Goal: Transaction & Acquisition: Purchase product/service

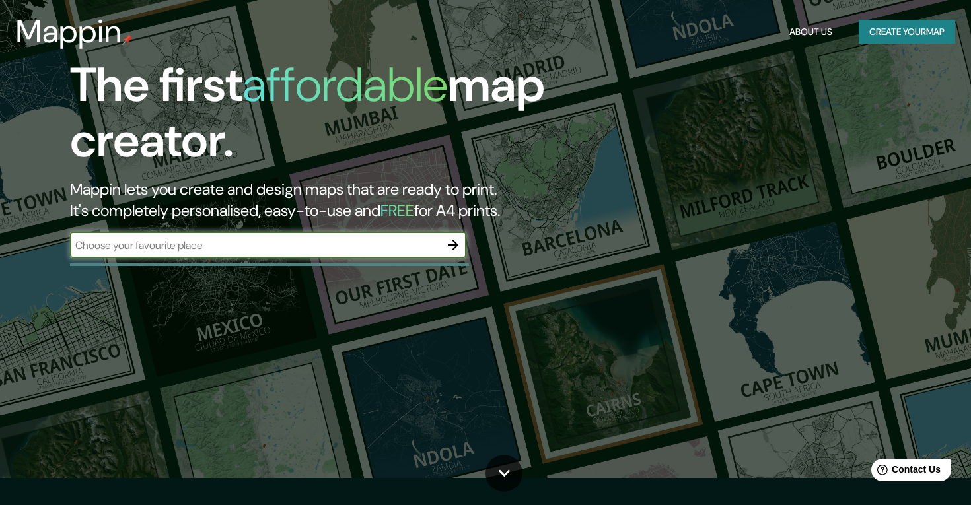
scroll to position [26, 0]
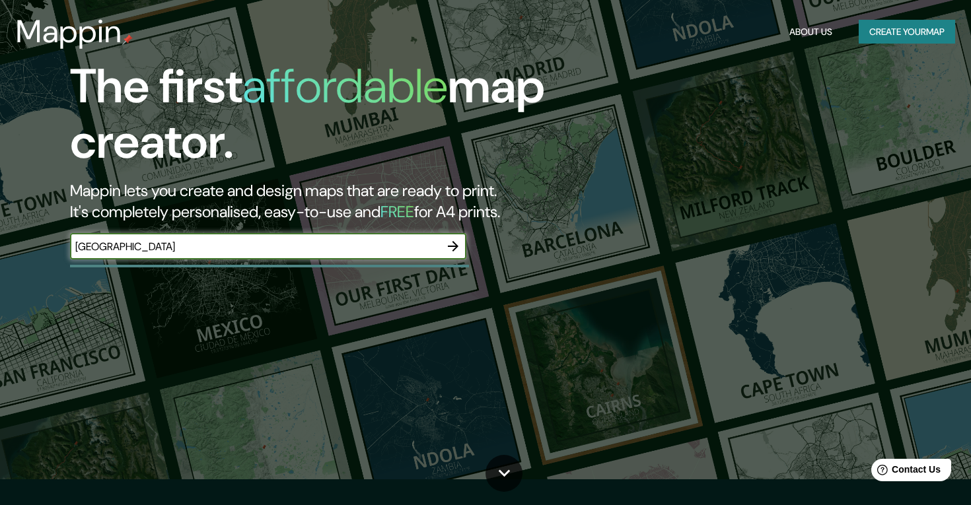
type input "[GEOGRAPHIC_DATA]"
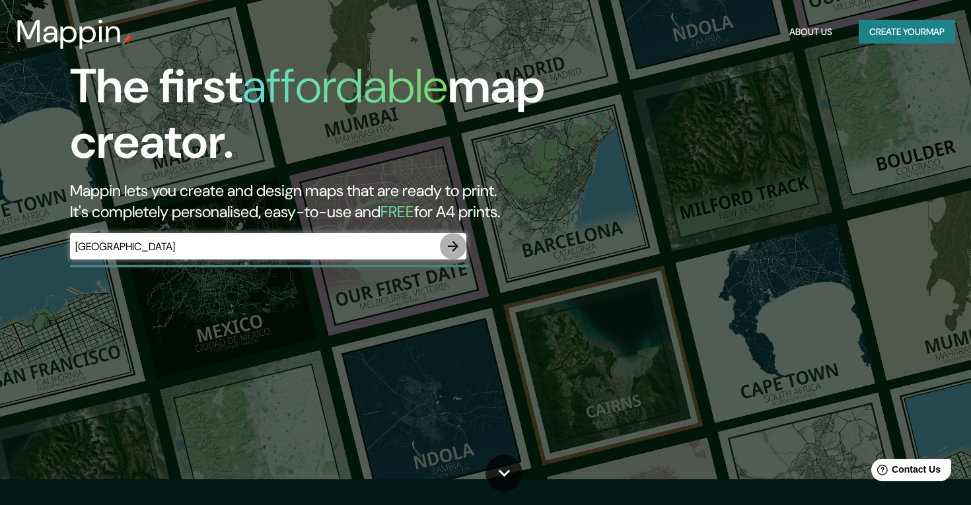
click at [450, 234] on button "button" at bounding box center [453, 246] width 26 height 26
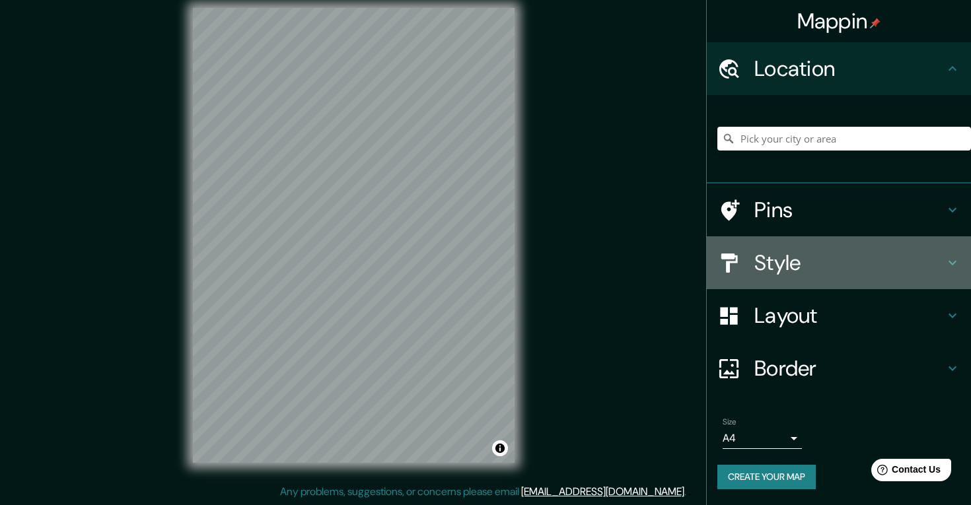
click at [745, 256] on div at bounding box center [735, 263] width 37 height 23
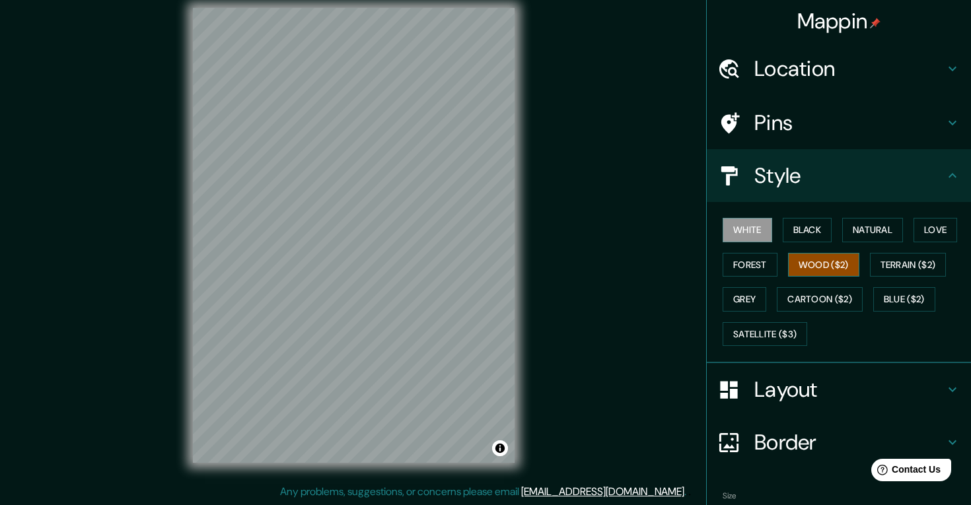
click at [813, 260] on button "Wood ($2)" at bounding box center [823, 265] width 71 height 24
click at [831, 292] on button "Cartoon ($2)" at bounding box center [820, 299] width 86 height 24
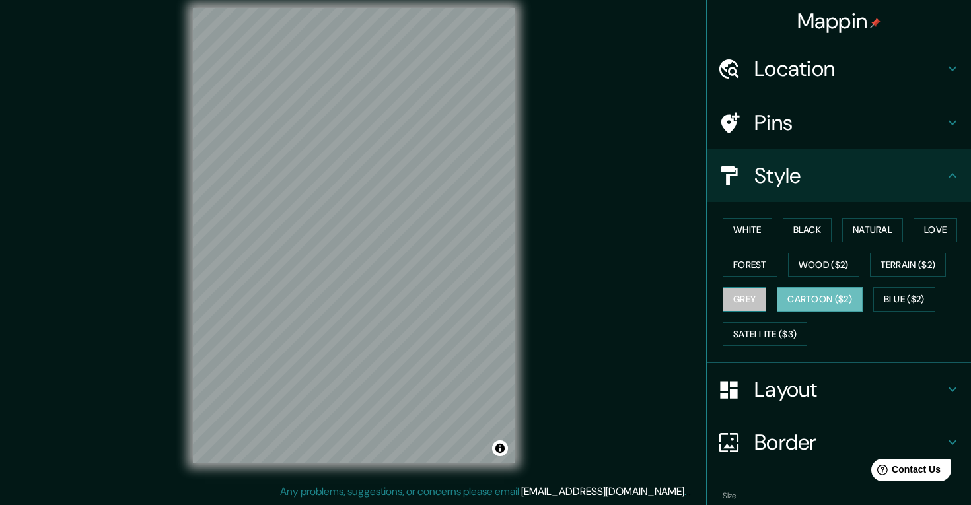
click at [761, 297] on button "Grey" at bounding box center [744, 299] width 44 height 24
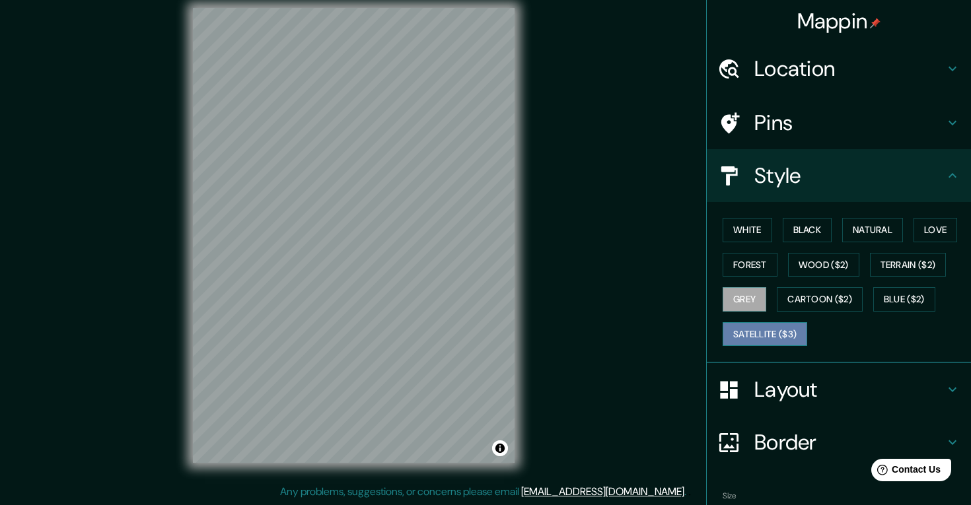
click at [784, 333] on button "Satellite ($3)" at bounding box center [764, 334] width 85 height 24
click at [905, 294] on button "Blue ($2)" at bounding box center [904, 299] width 62 height 24
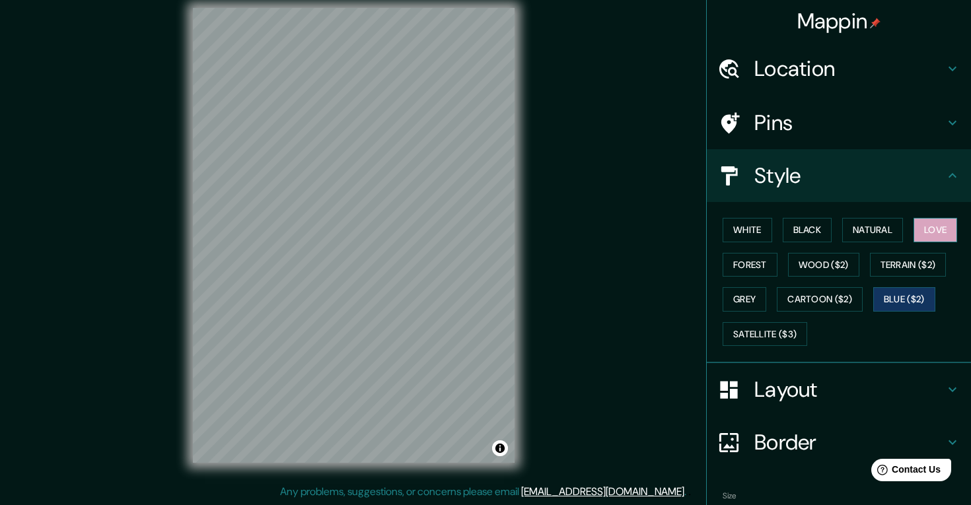
click at [930, 226] on button "Love" at bounding box center [935, 230] width 44 height 24
click at [901, 226] on button "Natural" at bounding box center [872, 230] width 61 height 24
click at [858, 229] on button "Natural" at bounding box center [872, 230] width 61 height 24
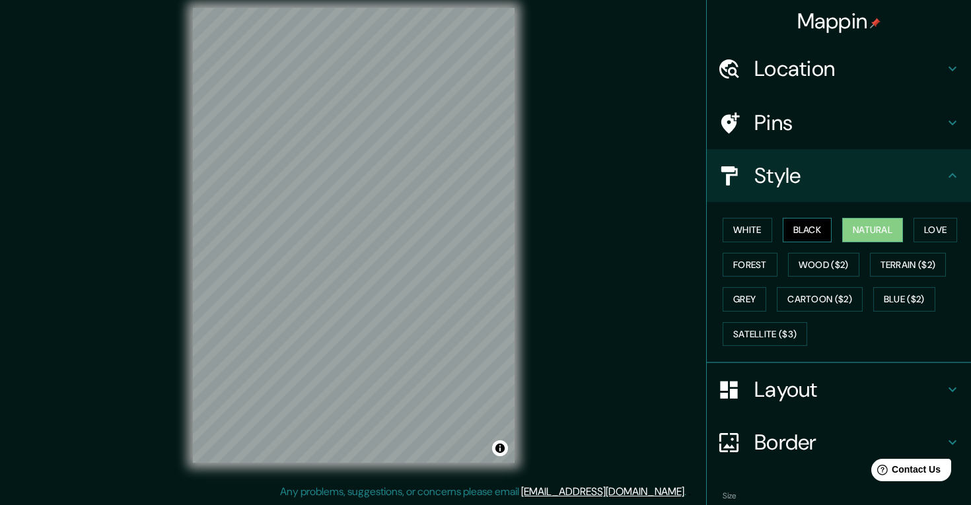
click at [817, 229] on button "Black" at bounding box center [807, 230] width 50 height 24
click at [763, 227] on button "White" at bounding box center [747, 230] width 50 height 24
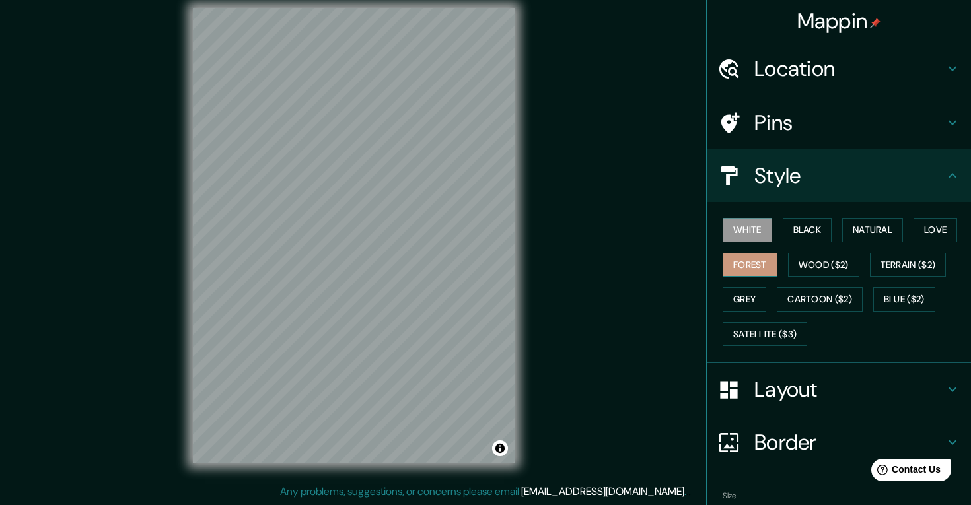
click at [769, 263] on button "Forest" at bounding box center [749, 265] width 55 height 24
click at [812, 260] on button "Wood ($2)" at bounding box center [823, 265] width 71 height 24
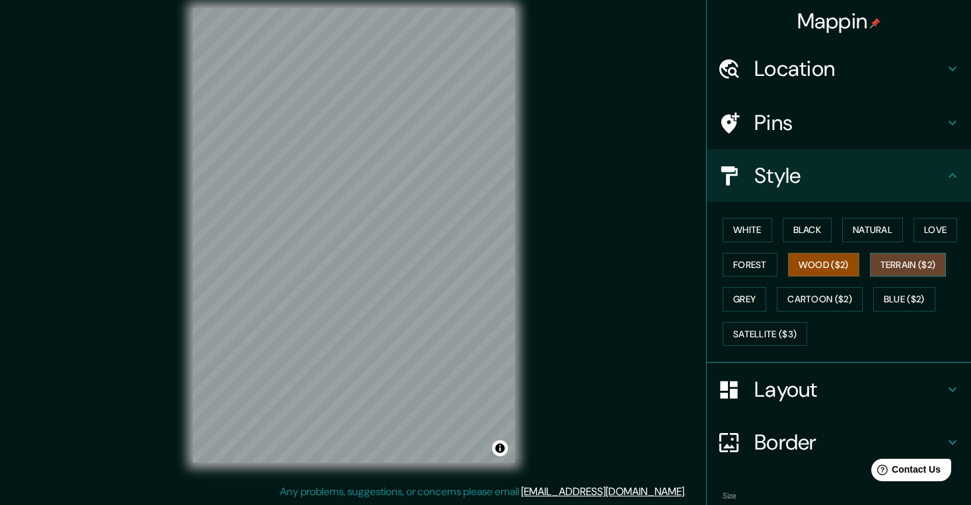
click at [885, 258] on button "Terrain ($2)" at bounding box center [908, 265] width 77 height 24
click at [821, 295] on button "Cartoon ($2)" at bounding box center [820, 299] width 86 height 24
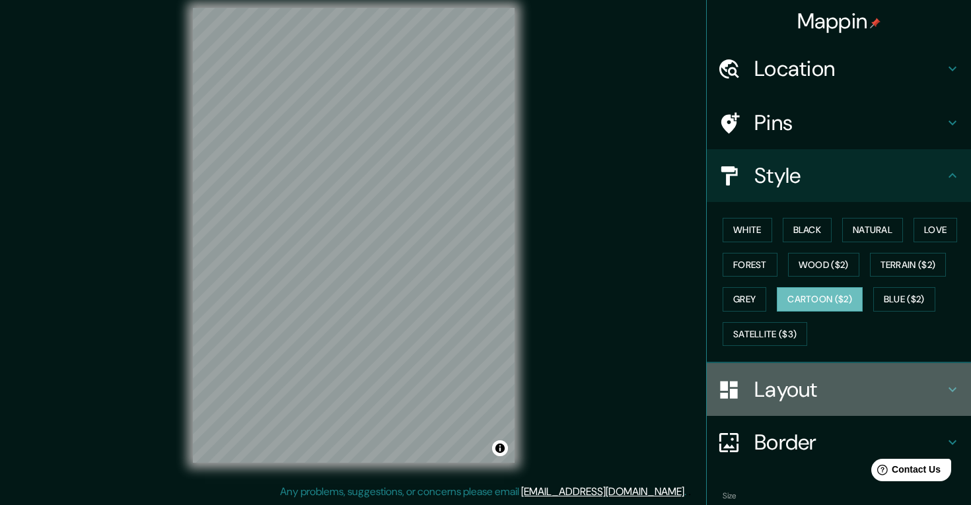
click at [818, 398] on h4 "Layout" at bounding box center [849, 389] width 190 height 26
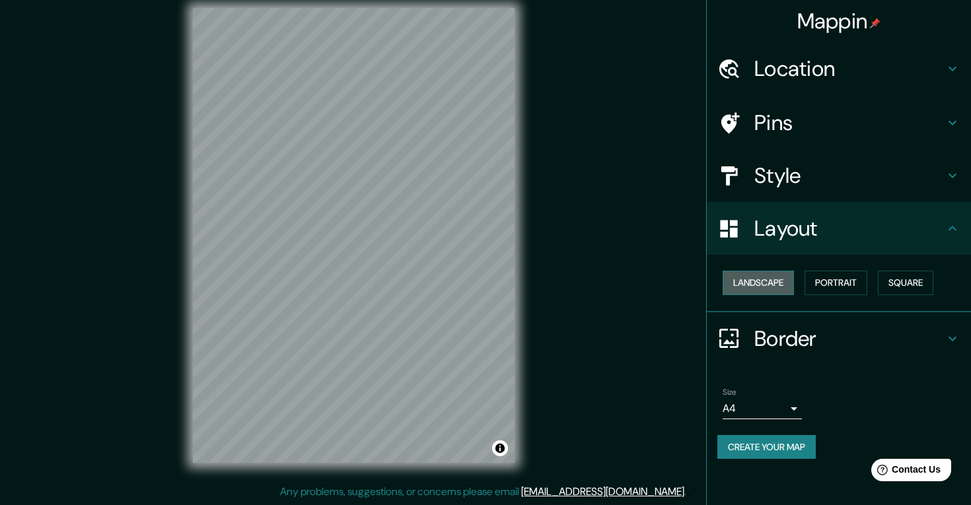
click at [780, 278] on button "Landscape" at bounding box center [757, 283] width 71 height 24
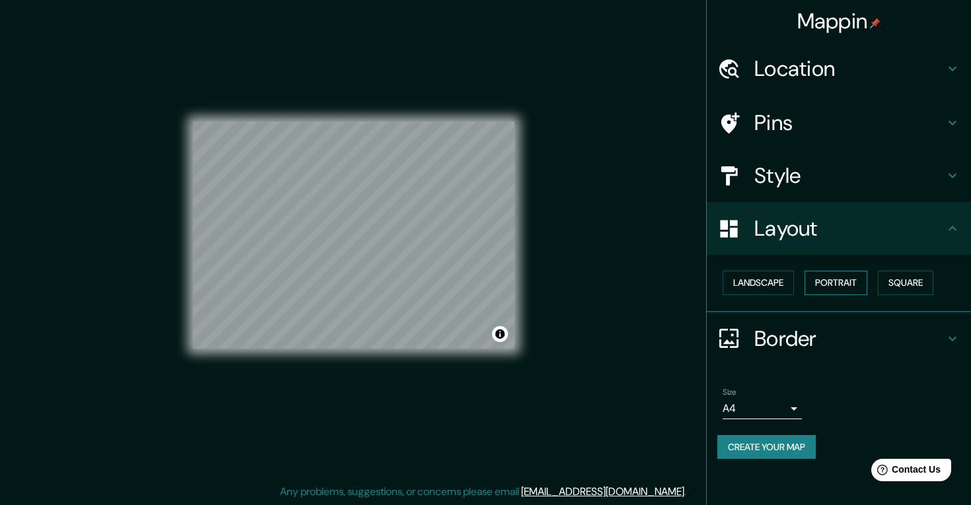
click at [833, 280] on button "Portrait" at bounding box center [835, 283] width 63 height 24
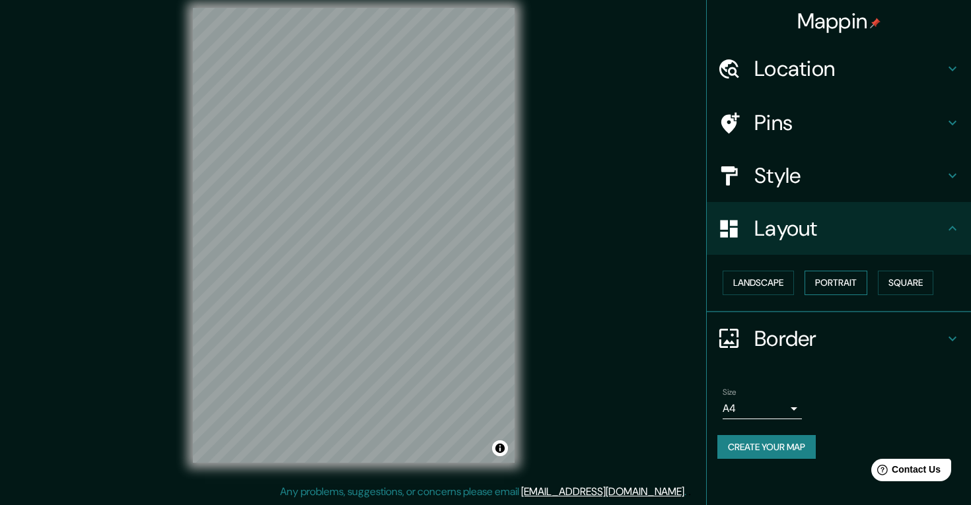
click at [867, 280] on button "Portrait" at bounding box center [835, 283] width 63 height 24
click at [903, 280] on button "Square" at bounding box center [905, 283] width 55 height 24
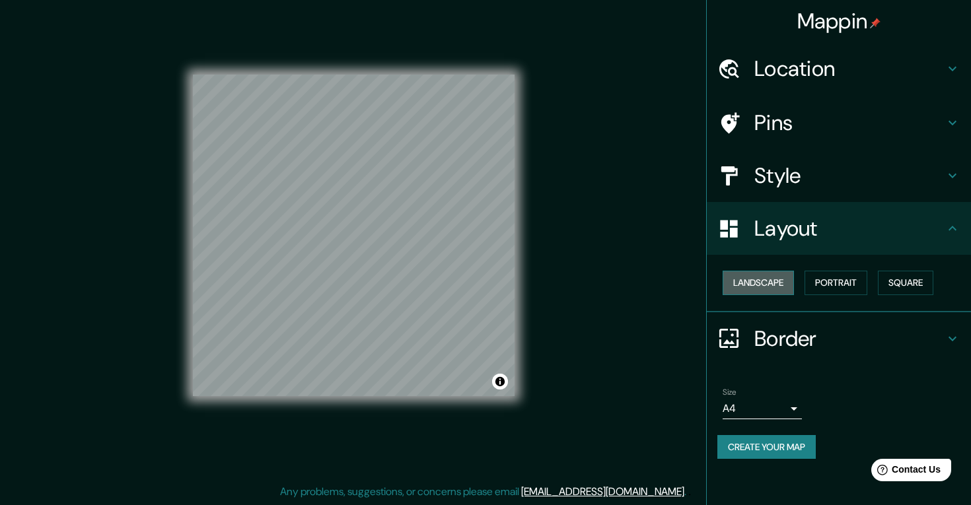
click at [769, 286] on button "Landscape" at bounding box center [757, 283] width 71 height 24
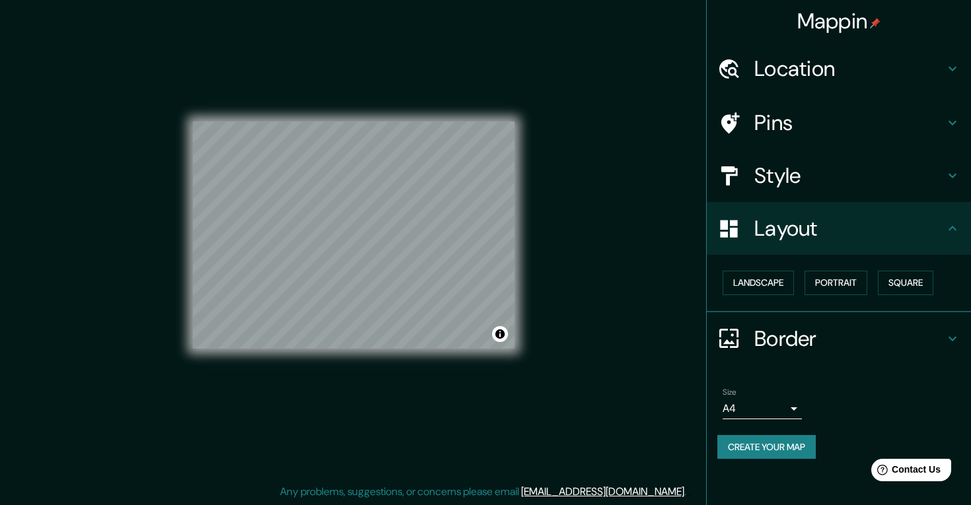
click at [827, 293] on div "Landscape [GEOGRAPHIC_DATA]" at bounding box center [844, 282] width 254 height 35
click at [836, 285] on button "Portrait" at bounding box center [835, 283] width 63 height 24
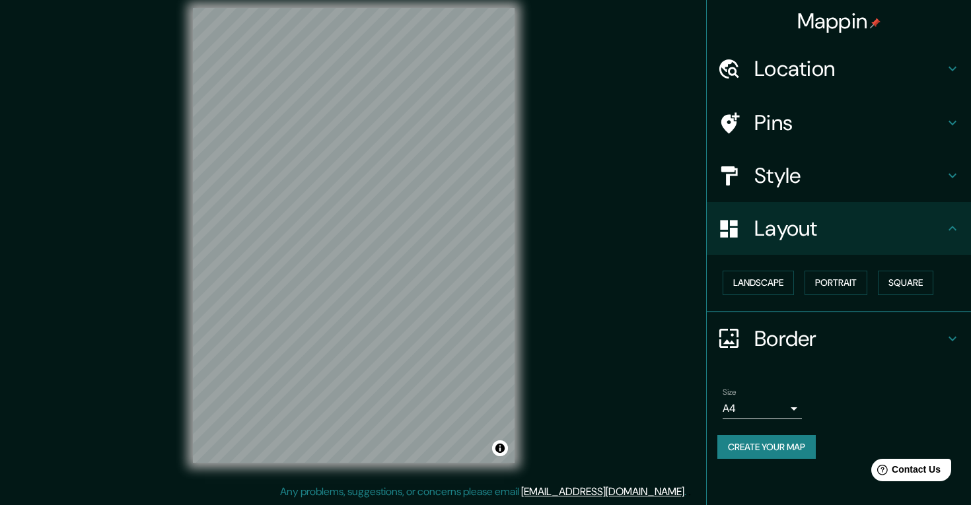
click at [952, 230] on icon at bounding box center [952, 229] width 16 height 16
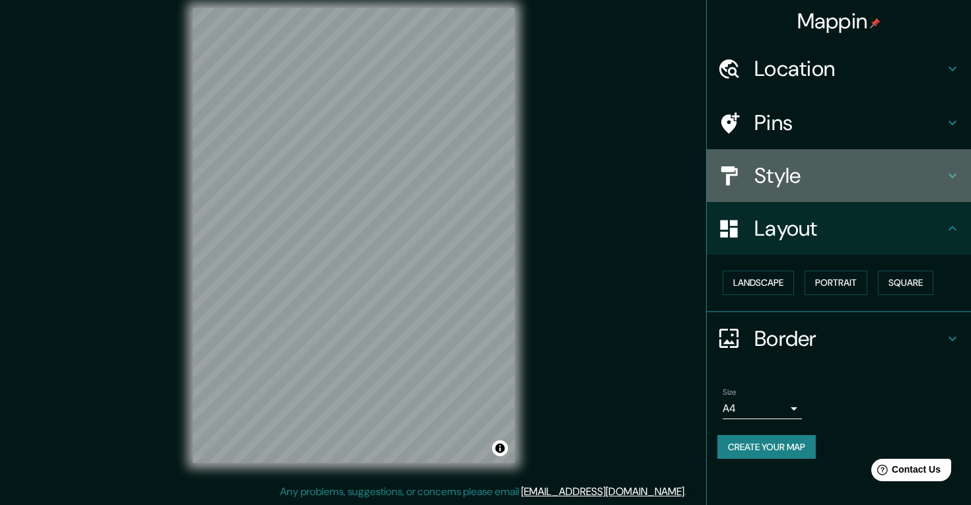
click at [837, 178] on h4 "Style" at bounding box center [849, 175] width 190 height 26
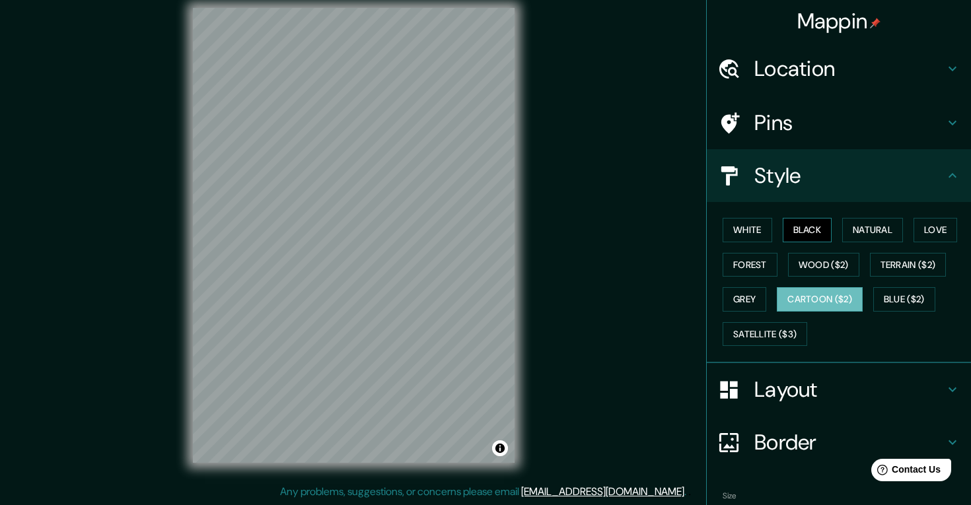
click at [802, 229] on button "Black" at bounding box center [807, 230] width 50 height 24
click at [751, 271] on button "Forest" at bounding box center [749, 265] width 55 height 24
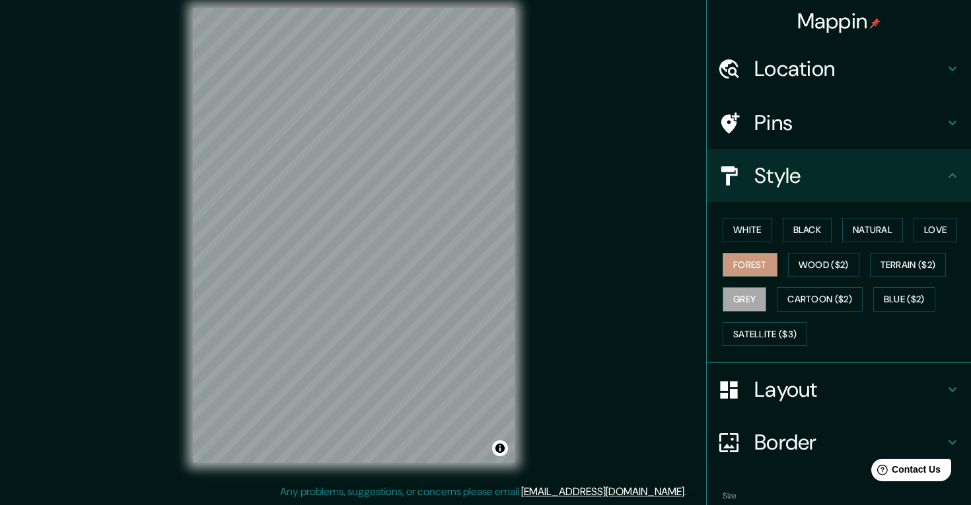
click at [745, 298] on button "Grey" at bounding box center [744, 299] width 44 height 24
click at [750, 256] on button "Forest" at bounding box center [749, 265] width 55 height 24
click at [781, 333] on button "Satellite ($3)" at bounding box center [764, 334] width 85 height 24
